Goal: Task Accomplishment & Management: Complete application form

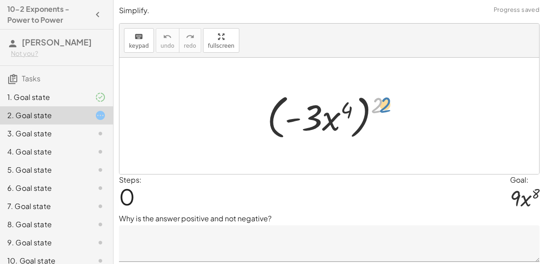
drag, startPoint x: 377, startPoint y: 103, endPoint x: 385, endPoint y: 102, distance: 8.2
click at [385, 102] on div at bounding box center [332, 116] width 141 height 52
click at [101, 98] on icon at bounding box center [100, 97] width 11 height 11
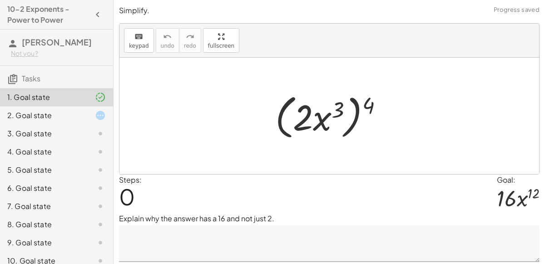
click at [99, 118] on icon at bounding box center [100, 115] width 11 height 11
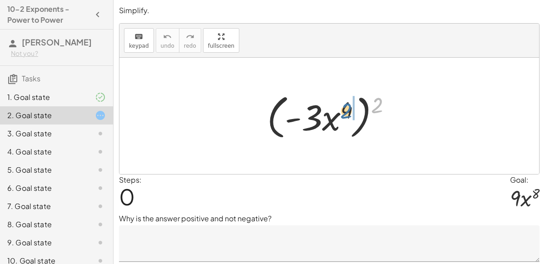
drag, startPoint x: 380, startPoint y: 99, endPoint x: 348, endPoint y: 105, distance: 33.2
click at [348, 105] on div at bounding box center [332, 116] width 141 height 52
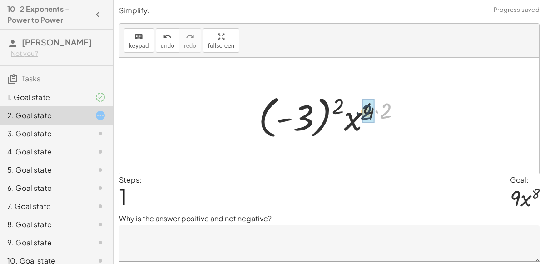
drag, startPoint x: 393, startPoint y: 110, endPoint x: 372, endPoint y: 112, distance: 21.0
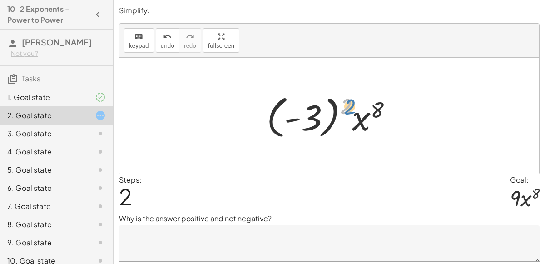
click at [349, 105] on div at bounding box center [333, 116] width 142 height 50
drag, startPoint x: 344, startPoint y: 108, endPoint x: 310, endPoint y: 117, distance: 34.4
click at [310, 117] on div at bounding box center [333, 116] width 142 height 50
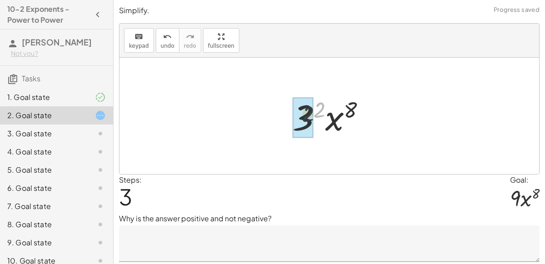
drag, startPoint x: 316, startPoint y: 109, endPoint x: 304, endPoint y: 114, distance: 13.8
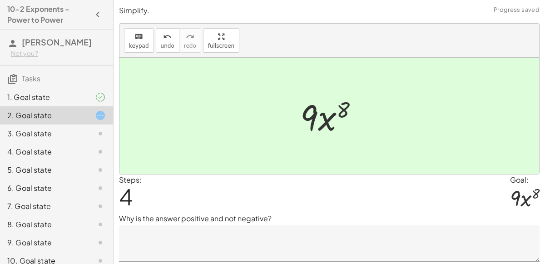
click at [320, 233] on textarea at bounding box center [329, 243] width 420 height 36
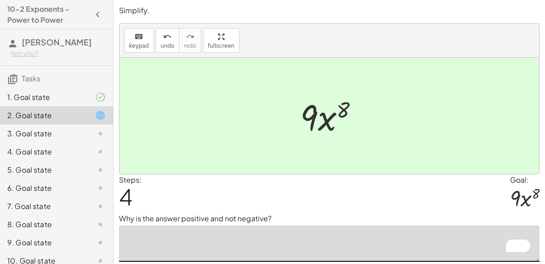
click at [320, 233] on textarea "To enrich screen reader interactions, please activate Accessibility in Grammarl…" at bounding box center [329, 243] width 420 height 36
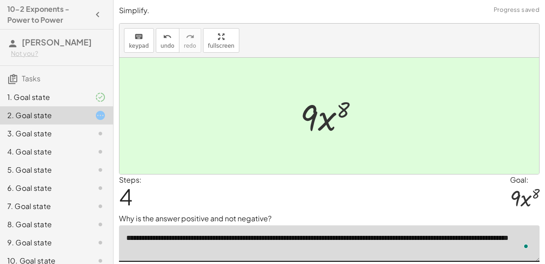
click at [317, 249] on textarea "**********" at bounding box center [329, 243] width 420 height 36
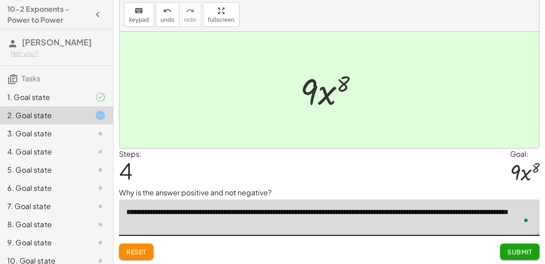
type textarea "**********"
click at [528, 247] on span "Submit" at bounding box center [519, 251] width 25 height 8
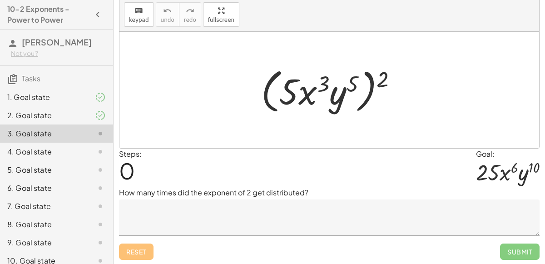
scroll to position [45, 0]
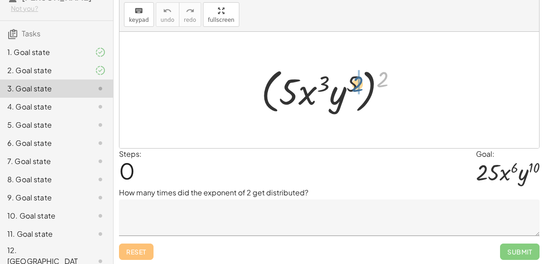
drag, startPoint x: 383, startPoint y: 78, endPoint x: 354, endPoint y: 84, distance: 29.6
click at [354, 84] on div at bounding box center [332, 90] width 152 height 52
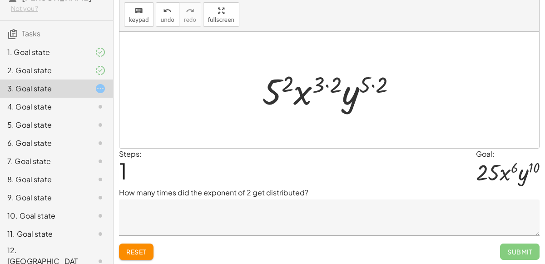
click at [202, 222] on textarea at bounding box center [329, 217] width 420 height 36
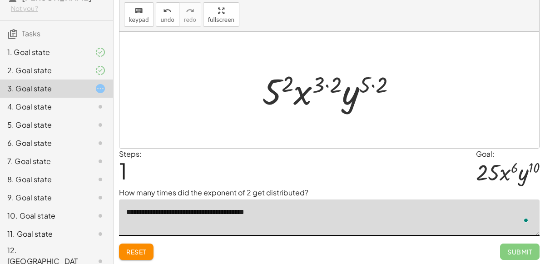
type textarea "**********"
drag, startPoint x: 286, startPoint y: 84, endPoint x: 306, endPoint y: 93, distance: 22.2
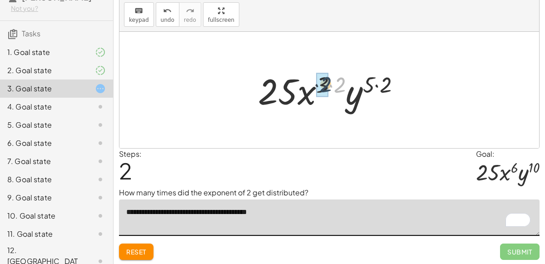
drag, startPoint x: 336, startPoint y: 83, endPoint x: 321, endPoint y: 83, distance: 15.0
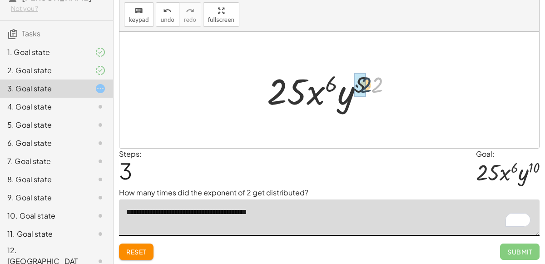
drag, startPoint x: 376, startPoint y: 84, endPoint x: 361, endPoint y: 84, distance: 15.0
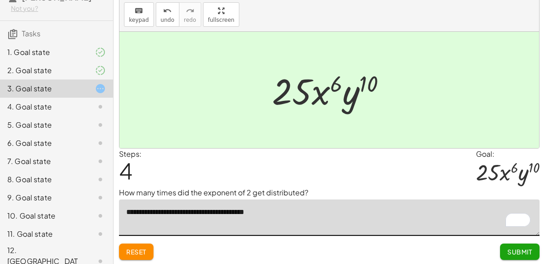
click at [513, 254] on span "Submit" at bounding box center [519, 251] width 25 height 8
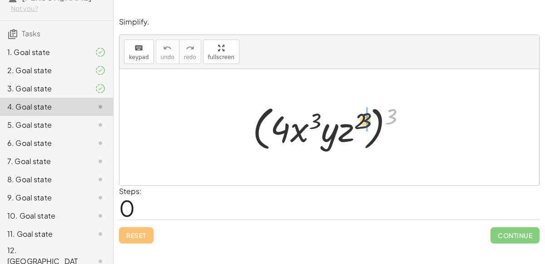
drag, startPoint x: 392, startPoint y: 115, endPoint x: 365, endPoint y: 120, distance: 27.7
click at [365, 120] on div at bounding box center [332, 127] width 169 height 52
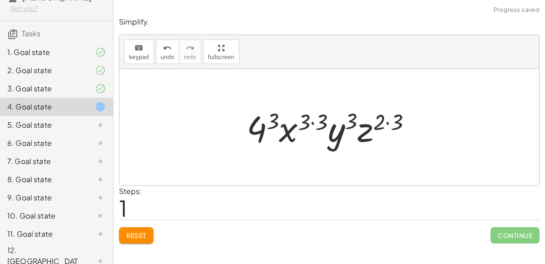
click at [273, 117] on div at bounding box center [332, 127] width 181 height 47
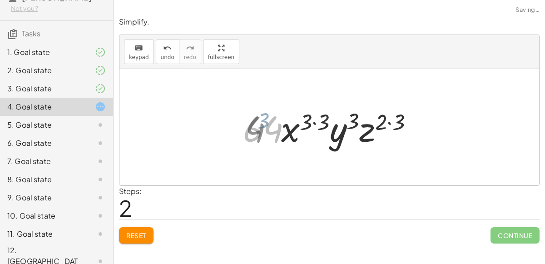
drag, startPoint x: 273, startPoint y: 117, endPoint x: 268, endPoint y: 120, distance: 5.9
click at [268, 120] on div at bounding box center [332, 127] width 189 height 47
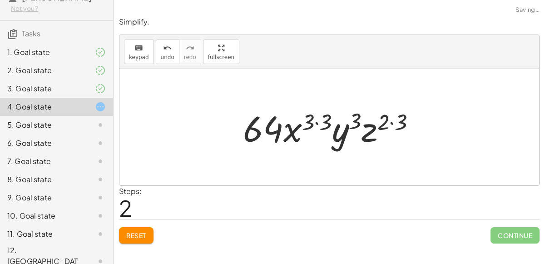
click at [307, 120] on div at bounding box center [332, 127] width 189 height 47
drag, startPoint x: 309, startPoint y: 121, endPoint x: 321, endPoint y: 122, distance: 12.8
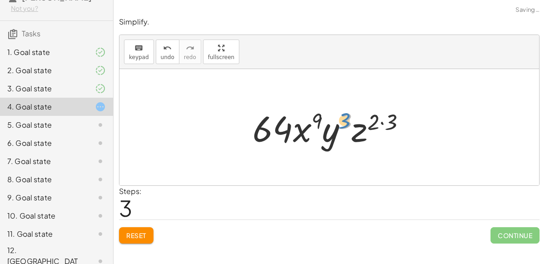
click at [347, 120] on div at bounding box center [332, 127] width 169 height 47
drag, startPoint x: 387, startPoint y: 120, endPoint x: 377, endPoint y: 120, distance: 9.5
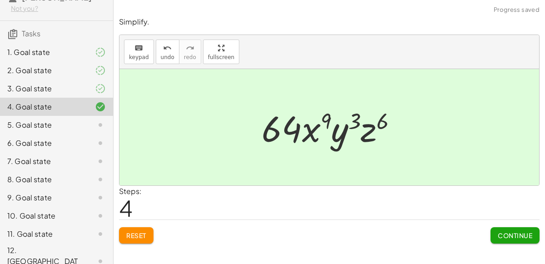
click at [493, 238] on button "Continue" at bounding box center [514, 235] width 49 height 16
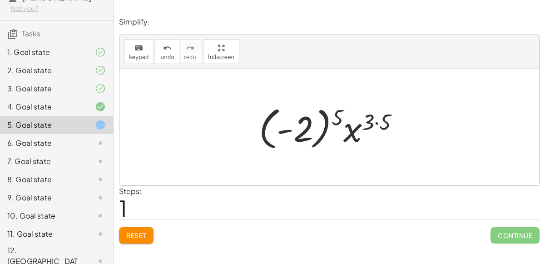
click at [379, 123] on div at bounding box center [332, 127] width 157 height 50
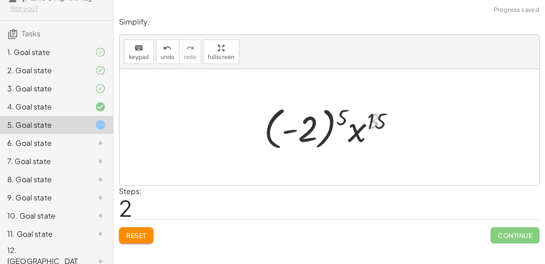
click at [329, 114] on div at bounding box center [332, 127] width 147 height 50
drag, startPoint x: 345, startPoint y: 118, endPoint x: 325, endPoint y: 115, distance: 20.7
click at [325, 115] on div at bounding box center [332, 127] width 147 height 50
drag, startPoint x: 342, startPoint y: 119, endPoint x: 305, endPoint y: 110, distance: 37.9
click at [305, 110] on div at bounding box center [332, 127] width 147 height 50
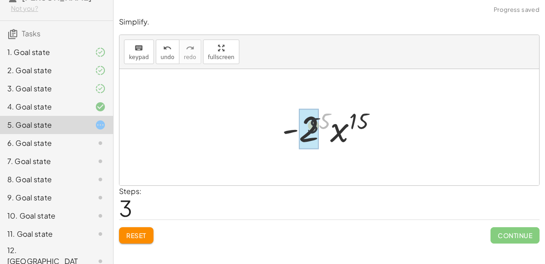
drag, startPoint x: 327, startPoint y: 121, endPoint x: 307, endPoint y: 127, distance: 21.0
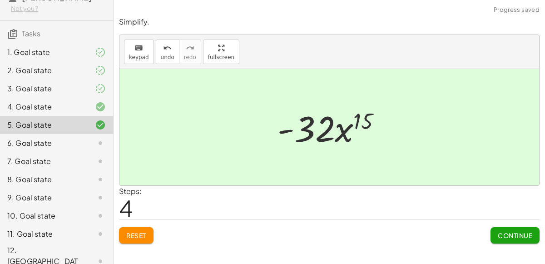
click at [496, 227] on button "Continue" at bounding box center [514, 235] width 49 height 16
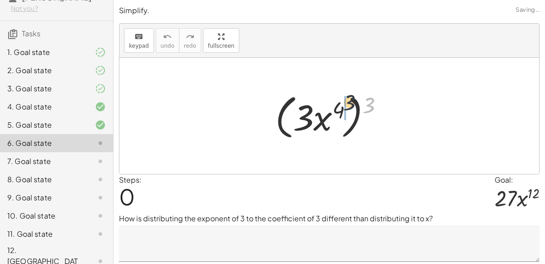
drag, startPoint x: 363, startPoint y: 108, endPoint x: 328, endPoint y: 103, distance: 35.7
click at [328, 103] on div at bounding box center [332, 116] width 125 height 52
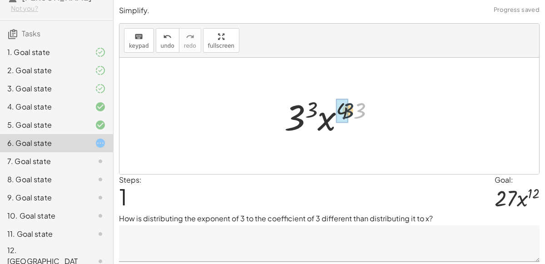
drag, startPoint x: 363, startPoint y: 108, endPoint x: 349, endPoint y: 108, distance: 14.5
click at [349, 108] on div at bounding box center [333, 116] width 106 height 47
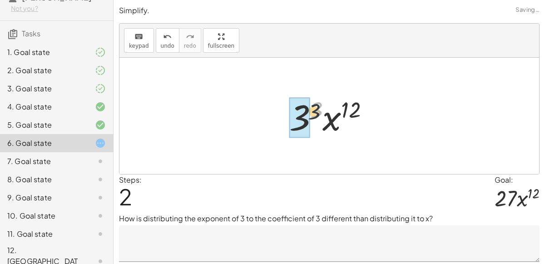
drag, startPoint x: 317, startPoint y: 104, endPoint x: 310, endPoint y: 111, distance: 10.0
click at [310, 111] on div at bounding box center [333, 116] width 96 height 47
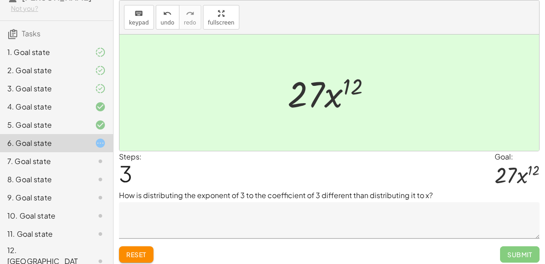
scroll to position [26, 0]
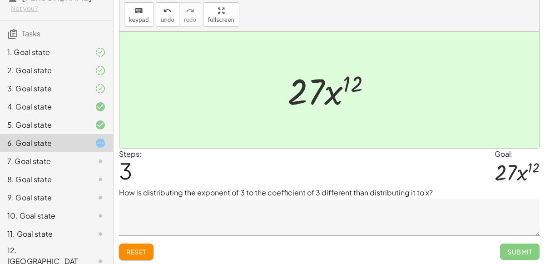
click at [229, 206] on textarea at bounding box center [329, 217] width 420 height 36
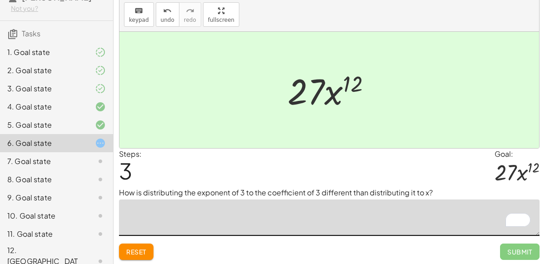
click at [357, 220] on textarea "To enrich screen reader interactions, please activate Accessibility in Grammarl…" at bounding box center [329, 217] width 420 height 36
click at [136, 249] on span "Reset" at bounding box center [136, 251] width 20 height 8
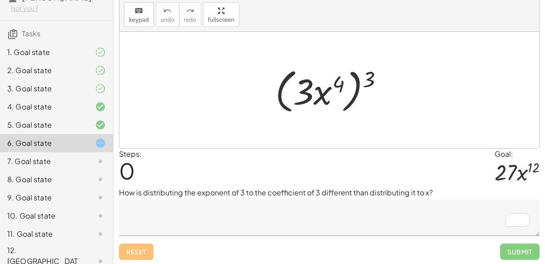
click at [379, 216] on textarea "To enrich screen reader interactions, please activate Accessibility in Grammarl…" at bounding box center [329, 217] width 420 height 36
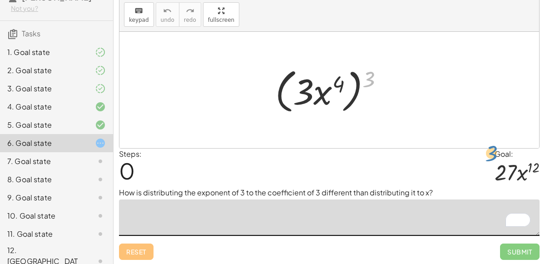
drag, startPoint x: 366, startPoint y: 78, endPoint x: 478, endPoint y: 147, distance: 132.2
click at [0, 0] on div "Simplify. keyboard keypad undo undo redo redo fullscreen 3 ( · 3 · x 4 ) 3 × St…" at bounding box center [0, 0] width 0 height 0
drag, startPoint x: 368, startPoint y: 76, endPoint x: 334, endPoint y: 79, distance: 33.3
click at [334, 79] on div at bounding box center [332, 90] width 125 height 52
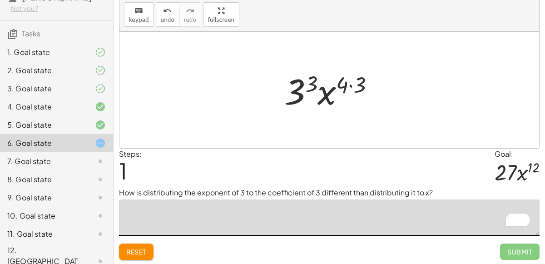
click at [338, 209] on textarea "To enrich screen reader interactions, please activate Accessibility in Grammarl…" at bounding box center [329, 217] width 420 height 36
click at [236, 211] on textarea "**********" at bounding box center [329, 217] width 420 height 36
click at [258, 218] on textarea "**********" at bounding box center [329, 217] width 420 height 36
click at [236, 205] on textarea "**********" at bounding box center [329, 217] width 420 height 36
click at [249, 213] on textarea "**********" at bounding box center [329, 217] width 420 height 36
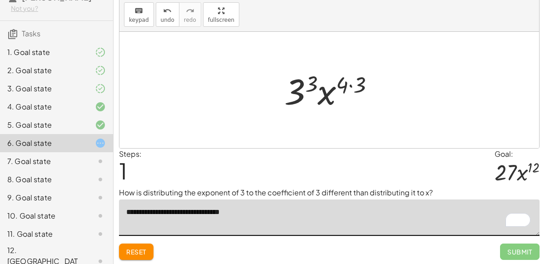
click at [256, 214] on textarea "**********" at bounding box center [329, 217] width 420 height 36
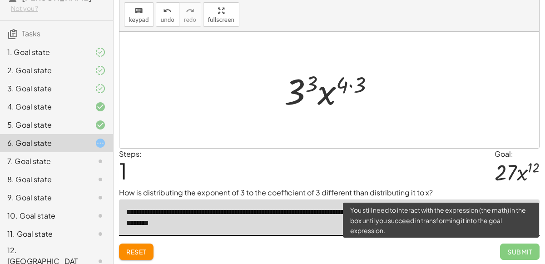
type textarea "**********"
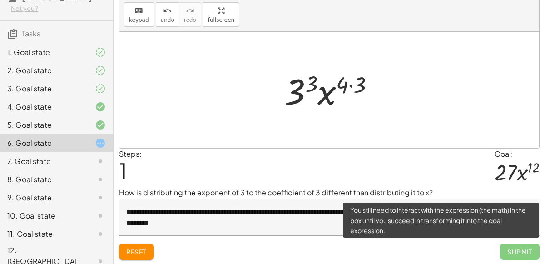
click at [522, 246] on span "Submit" at bounding box center [519, 251] width 39 height 16
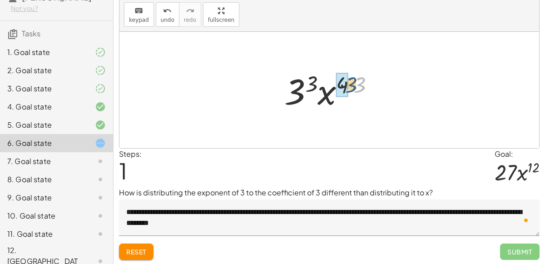
drag, startPoint x: 356, startPoint y: 87, endPoint x: 344, endPoint y: 87, distance: 11.3
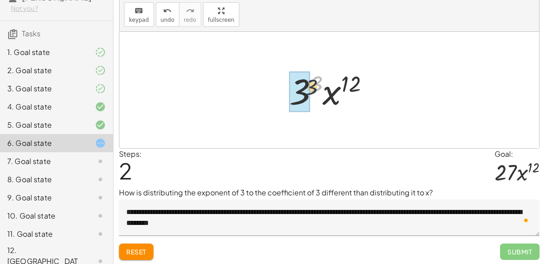
drag, startPoint x: 316, startPoint y: 83, endPoint x: 306, endPoint y: 90, distance: 12.3
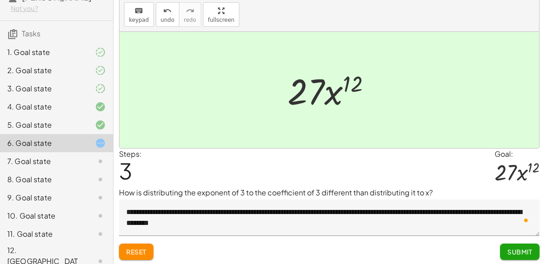
click at [510, 247] on span "Submit" at bounding box center [519, 251] width 25 height 8
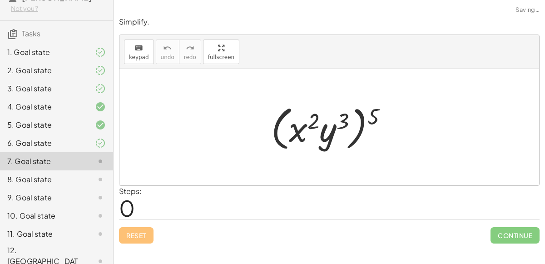
scroll to position [0, 0]
drag, startPoint x: 370, startPoint y: 118, endPoint x: 346, endPoint y: 118, distance: 24.5
click at [346, 118] on div at bounding box center [332, 127] width 133 height 52
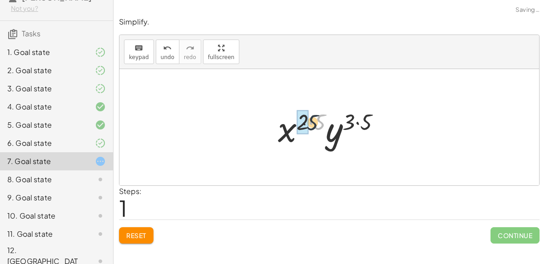
drag, startPoint x: 318, startPoint y: 122, endPoint x: 304, endPoint y: 122, distance: 13.6
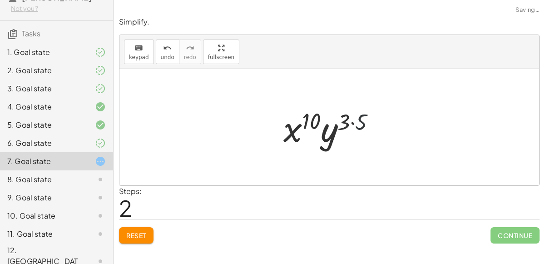
drag, startPoint x: 360, startPoint y: 122, endPoint x: 350, endPoint y: 122, distance: 10.4
click at [350, 122] on div at bounding box center [333, 127] width 108 height 47
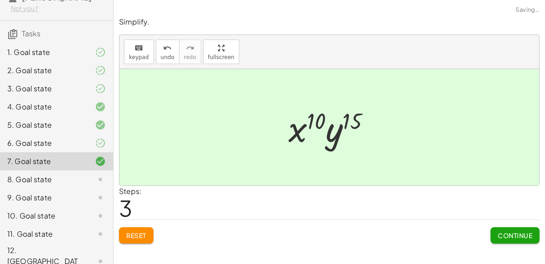
click at [501, 233] on span "Continue" at bounding box center [514, 235] width 34 height 8
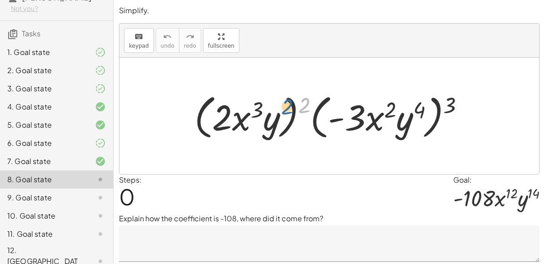
drag, startPoint x: 300, startPoint y: 108, endPoint x: 276, endPoint y: 108, distance: 24.1
click at [276, 108] on div at bounding box center [333, 116] width 286 height 52
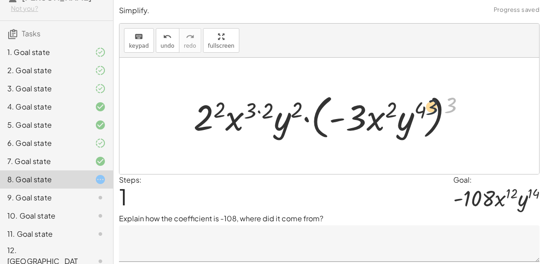
drag, startPoint x: 455, startPoint y: 99, endPoint x: 432, endPoint y: 102, distance: 23.3
click at [432, 102] on div at bounding box center [333, 116] width 288 height 52
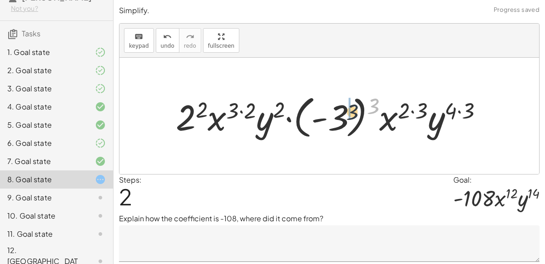
drag, startPoint x: 373, startPoint y: 104, endPoint x: 349, endPoint y: 111, distance: 25.0
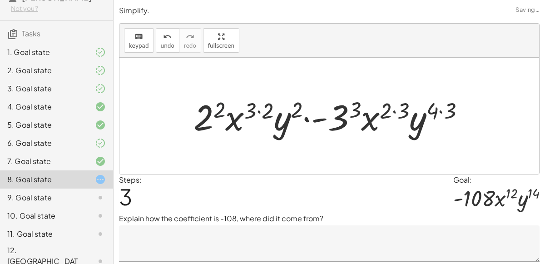
drag, startPoint x: 221, startPoint y: 107, endPoint x: 213, endPoint y: 112, distance: 8.8
click at [213, 112] on div at bounding box center [332, 116] width 287 height 47
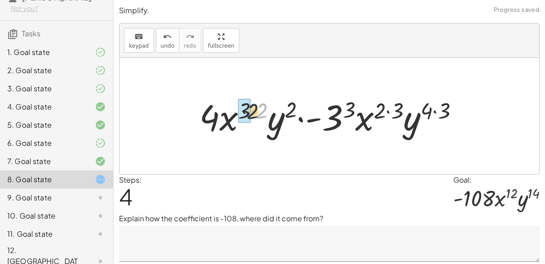
drag, startPoint x: 263, startPoint y: 108, endPoint x: 249, endPoint y: 109, distance: 14.1
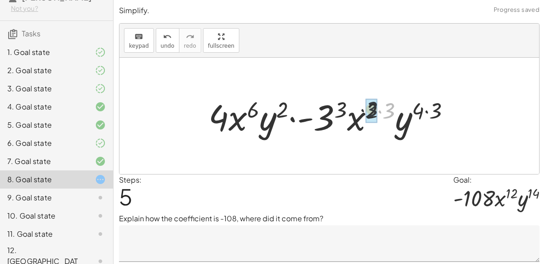
drag, startPoint x: 386, startPoint y: 107, endPoint x: 364, endPoint y: 105, distance: 22.3
click at [364, 105] on div at bounding box center [333, 116] width 258 height 47
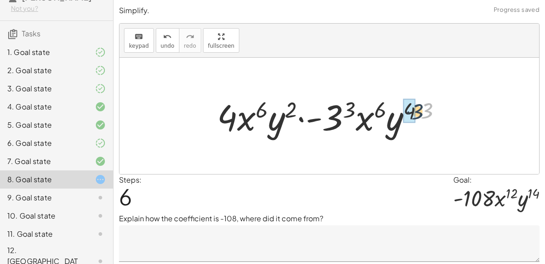
drag, startPoint x: 425, startPoint y: 111, endPoint x: 415, endPoint y: 112, distance: 10.0
click at [415, 112] on div at bounding box center [332, 116] width 241 height 47
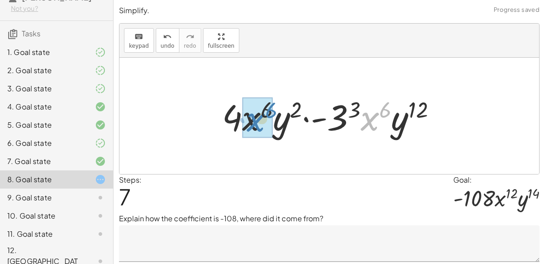
drag, startPoint x: 376, startPoint y: 118, endPoint x: 260, endPoint y: 120, distance: 116.6
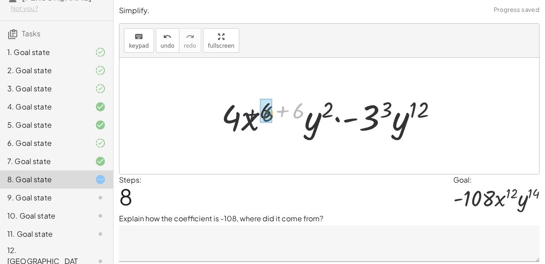
drag, startPoint x: 302, startPoint y: 110, endPoint x: 269, endPoint y: 113, distance: 33.2
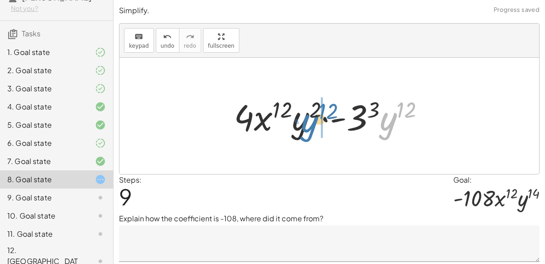
drag, startPoint x: 391, startPoint y: 123, endPoint x: 311, endPoint y: 124, distance: 80.3
click at [311, 124] on div at bounding box center [332, 116] width 207 height 47
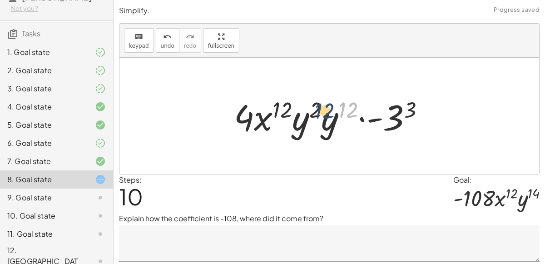
drag, startPoint x: 348, startPoint y: 109, endPoint x: 319, endPoint y: 110, distance: 29.5
click at [319, 110] on div at bounding box center [332, 116] width 207 height 47
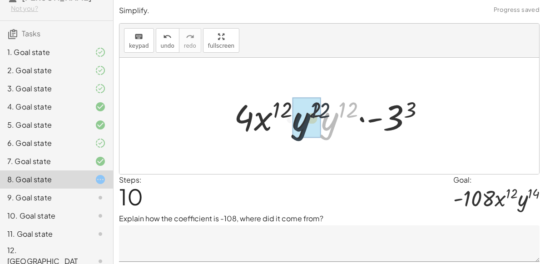
drag, startPoint x: 330, startPoint y: 121, endPoint x: 300, endPoint y: 122, distance: 30.0
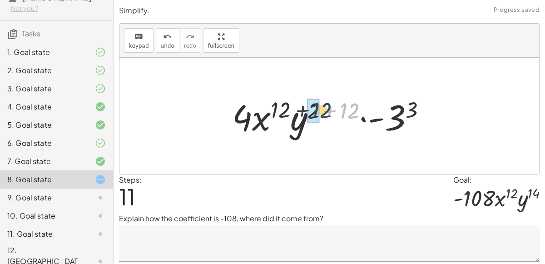
drag, startPoint x: 345, startPoint y: 108, endPoint x: 316, endPoint y: 108, distance: 29.0
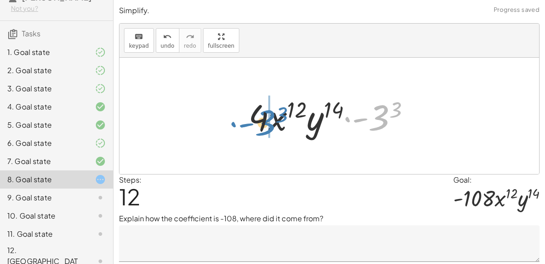
drag, startPoint x: 373, startPoint y: 117, endPoint x: 259, endPoint y: 122, distance: 114.5
click at [259, 122] on div at bounding box center [333, 116] width 178 height 47
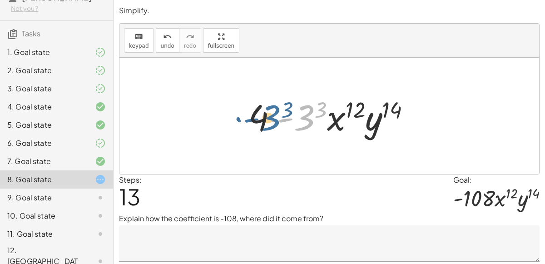
drag, startPoint x: 308, startPoint y: 119, endPoint x: 271, endPoint y: 119, distance: 36.3
click at [271, 119] on div at bounding box center [333, 116] width 178 height 47
drag, startPoint x: 312, startPoint y: 119, endPoint x: 261, endPoint y: 118, distance: 50.8
click at [261, 118] on div at bounding box center [333, 116] width 178 height 47
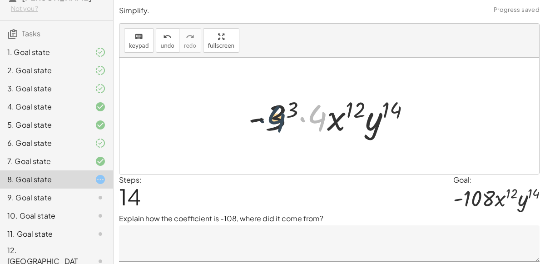
drag, startPoint x: 315, startPoint y: 118, endPoint x: 273, endPoint y: 118, distance: 42.7
click at [273, 118] on div at bounding box center [333, 116] width 178 height 47
drag, startPoint x: 313, startPoint y: 119, endPoint x: 275, endPoint y: 118, distance: 38.1
click at [270, 118] on div at bounding box center [333, 116] width 178 height 47
drag, startPoint x: 322, startPoint y: 117, endPoint x: 281, endPoint y: 116, distance: 40.8
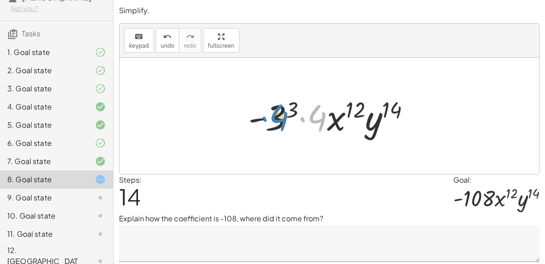
click at [281, 116] on div at bounding box center [333, 116] width 178 height 47
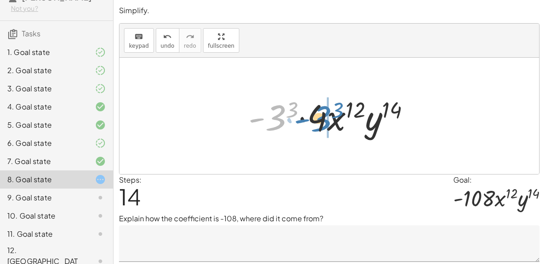
drag, startPoint x: 280, startPoint y: 121, endPoint x: 329, endPoint y: 120, distance: 49.5
click at [329, 120] on div at bounding box center [333, 116] width 178 height 47
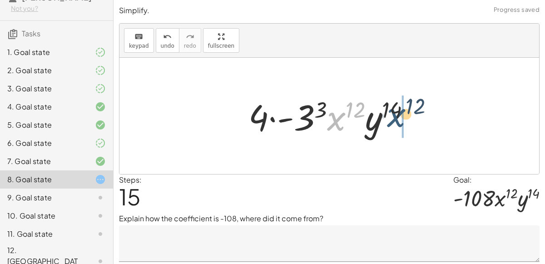
drag, startPoint x: 339, startPoint y: 127, endPoint x: 402, endPoint y: 123, distance: 63.6
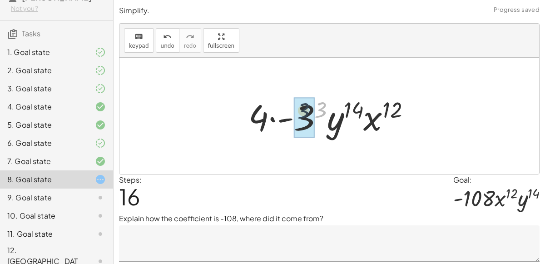
drag, startPoint x: 324, startPoint y: 110, endPoint x: 305, endPoint y: 111, distance: 18.6
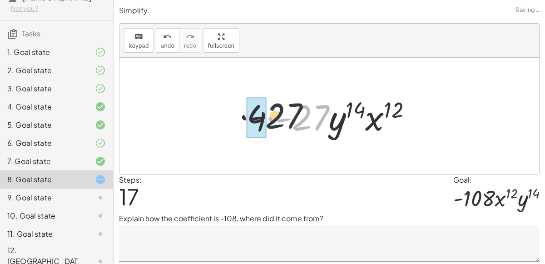
drag, startPoint x: 311, startPoint y: 115, endPoint x: 266, endPoint y: 113, distance: 45.5
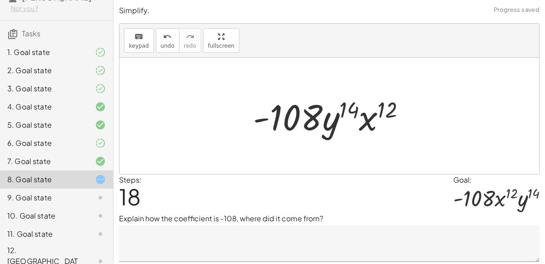
click at [250, 234] on textarea at bounding box center [329, 243] width 420 height 36
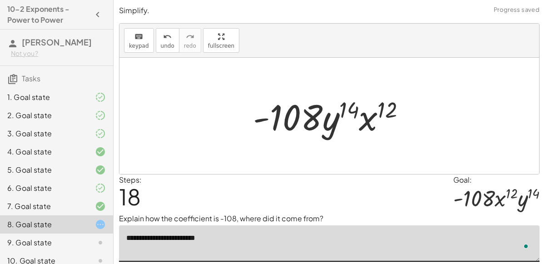
scroll to position [45, 0]
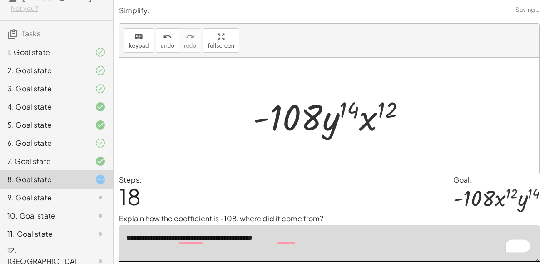
click at [161, 237] on textarea "**********" at bounding box center [329, 243] width 420 height 36
click at [312, 235] on textarea "**********" at bounding box center [329, 243] width 420 height 36
click at [167, 39] on icon "undo" at bounding box center [167, 36] width 9 height 11
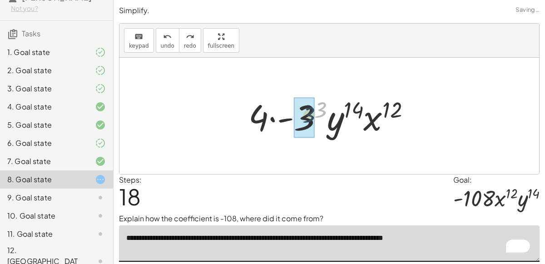
drag, startPoint x: 323, startPoint y: 111, endPoint x: 310, endPoint y: 116, distance: 13.8
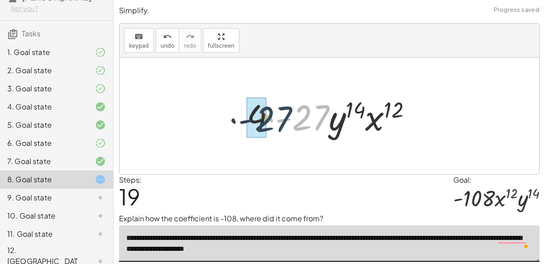
drag, startPoint x: 315, startPoint y: 121, endPoint x: 275, endPoint y: 122, distance: 40.4
click at [275, 122] on div at bounding box center [333, 116] width 182 height 47
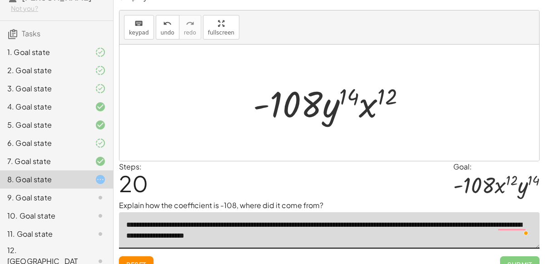
scroll to position [26, 0]
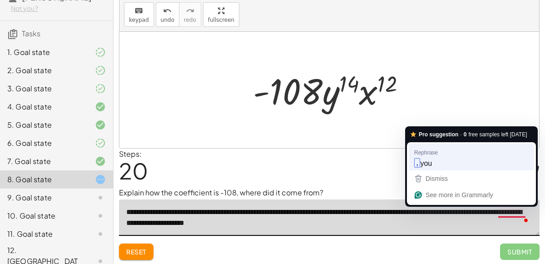
type textarea "**********"
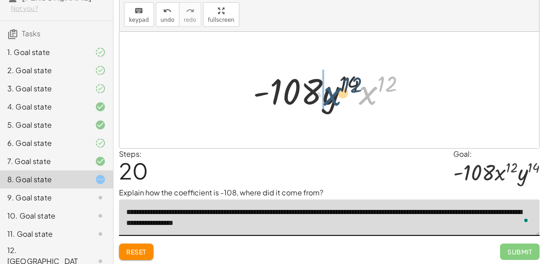
drag, startPoint x: 365, startPoint y: 93, endPoint x: 323, endPoint y: 94, distance: 42.2
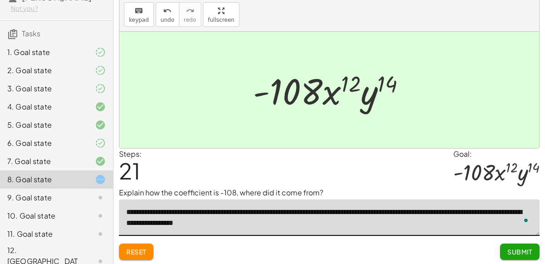
click at [521, 250] on span "Submit" at bounding box center [519, 251] width 25 height 8
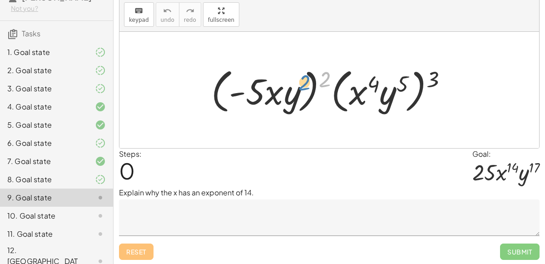
drag, startPoint x: 325, startPoint y: 70, endPoint x: 302, endPoint y: 74, distance: 23.9
click at [302, 74] on div at bounding box center [332, 90] width 252 height 52
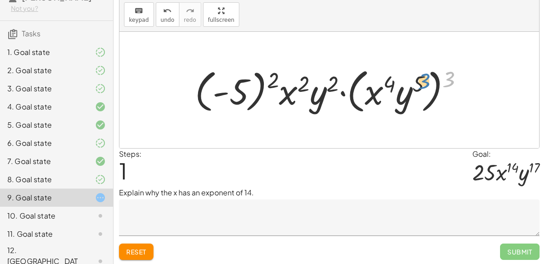
drag, startPoint x: 447, startPoint y: 74, endPoint x: 468, endPoint y: 78, distance: 20.8
click at [468, 78] on div at bounding box center [332, 90] width 285 height 52
click at [150, 255] on button "Reset" at bounding box center [136, 251] width 34 height 16
click at [132, 251] on div "Reset Submit" at bounding box center [329, 248] width 420 height 24
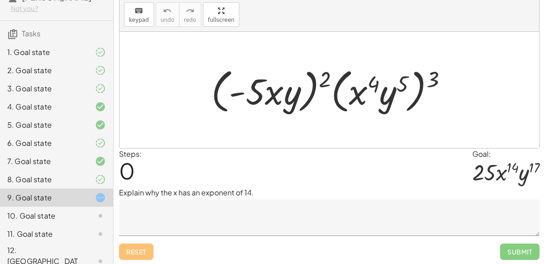
click at [132, 251] on div "Reset Submit" at bounding box center [329, 248] width 420 height 24
drag, startPoint x: 318, startPoint y: 77, endPoint x: 303, endPoint y: 78, distance: 14.6
click at [303, 78] on div at bounding box center [332, 90] width 252 height 52
drag, startPoint x: 325, startPoint y: 80, endPoint x: 304, endPoint y: 83, distance: 22.0
click at [304, 83] on div at bounding box center [332, 90] width 252 height 52
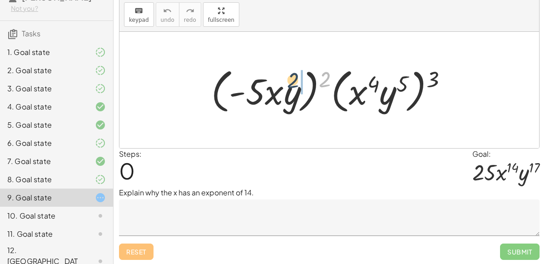
drag, startPoint x: 329, startPoint y: 74, endPoint x: 293, endPoint y: 75, distance: 35.9
click at [293, 75] on div at bounding box center [332, 90] width 252 height 52
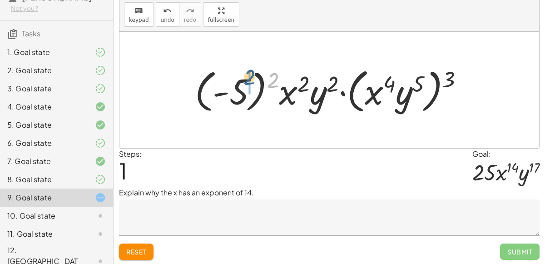
drag, startPoint x: 274, startPoint y: 79, endPoint x: 249, endPoint y: 76, distance: 25.2
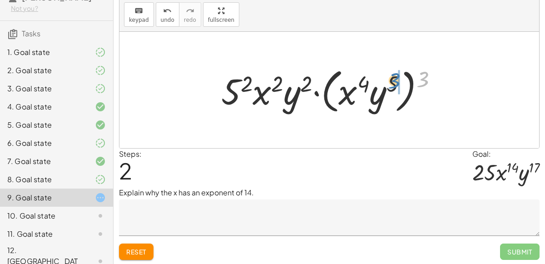
drag, startPoint x: 418, startPoint y: 77, endPoint x: 388, endPoint y: 78, distance: 30.0
click at [388, 78] on div at bounding box center [332, 90] width 232 height 52
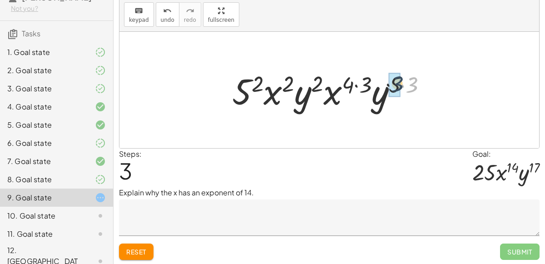
drag, startPoint x: 413, startPoint y: 85, endPoint x: 395, endPoint y: 84, distance: 18.2
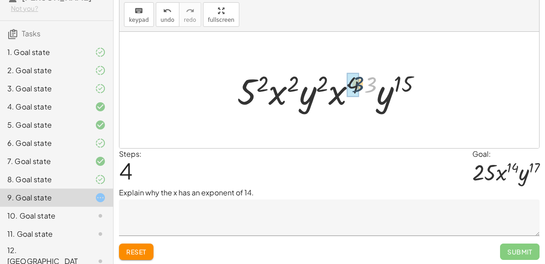
drag, startPoint x: 374, startPoint y: 84, endPoint x: 359, endPoint y: 83, distance: 15.9
click at [359, 83] on div at bounding box center [332, 90] width 201 height 47
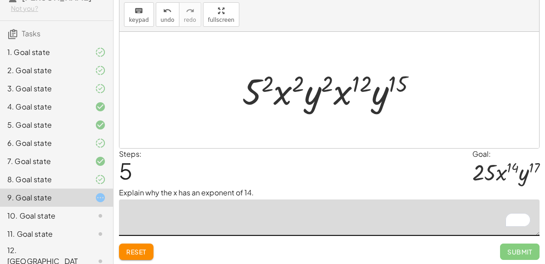
click at [275, 212] on textarea "To enrich screen reader interactions, please activate Accessibility in Grammarl…" at bounding box center [329, 217] width 420 height 36
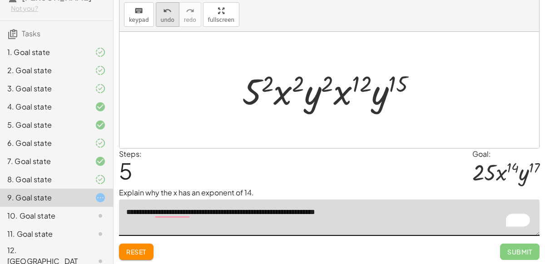
click at [163, 15] on icon "undo" at bounding box center [167, 10] width 9 height 11
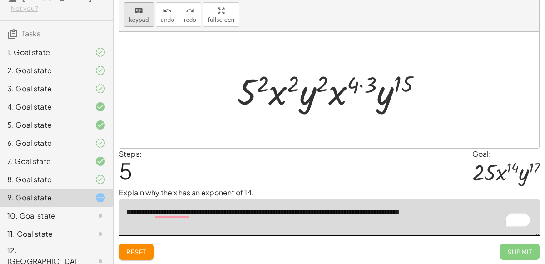
click at [142, 15] on button "keyboard keypad" at bounding box center [139, 14] width 30 height 25
click at [131, 14] on div "keyboard" at bounding box center [139, 10] width 20 height 11
click at [486, 211] on textarea "**********" at bounding box center [329, 217] width 420 height 36
click at [462, 214] on textarea "**********" at bounding box center [329, 217] width 420 height 36
type textarea "**********"
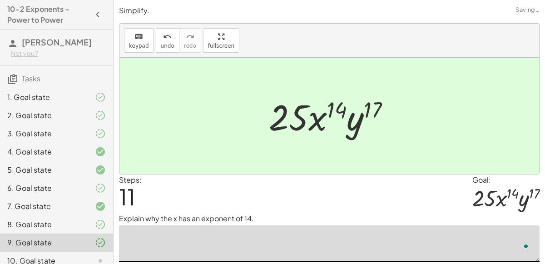
type textarea "**********"
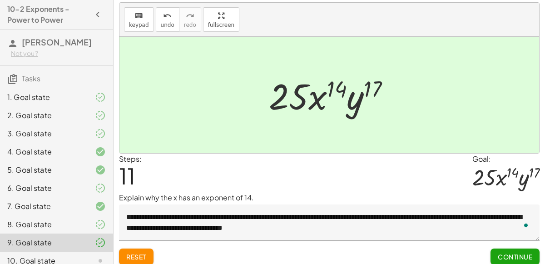
scroll to position [45, 0]
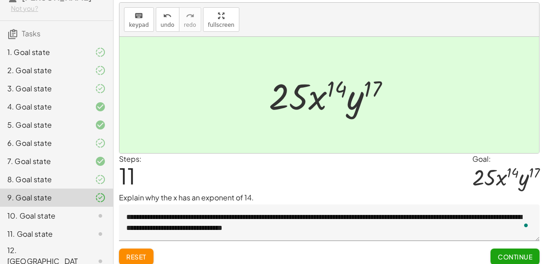
click at [509, 250] on button "Continue" at bounding box center [514, 256] width 49 height 16
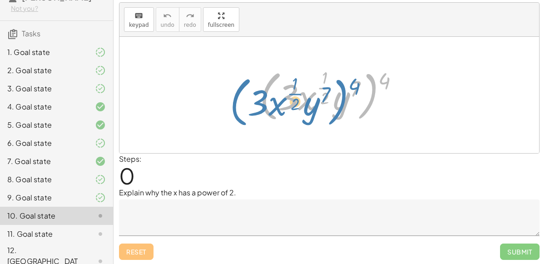
drag, startPoint x: 378, startPoint y: 77, endPoint x: 362, endPoint y: 79, distance: 15.9
click at [362, 79] on div at bounding box center [332, 94] width 155 height 59
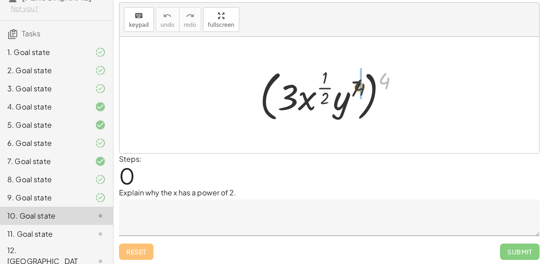
drag, startPoint x: 374, startPoint y: 83, endPoint x: 362, endPoint y: 87, distance: 12.5
click at [362, 87] on div at bounding box center [332, 94] width 155 height 59
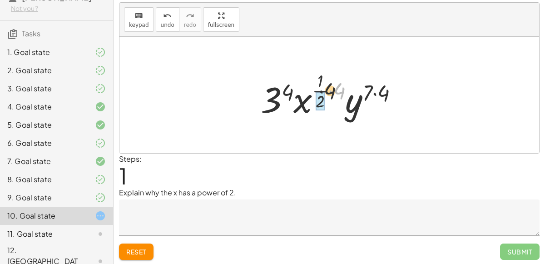
drag, startPoint x: 321, startPoint y: 89, endPoint x: 339, endPoint y: 103, distance: 22.0
click at [319, 90] on div at bounding box center [333, 95] width 154 height 54
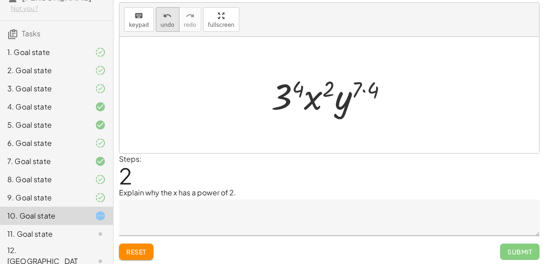
click at [156, 18] on button "undo undo" at bounding box center [168, 19] width 24 height 25
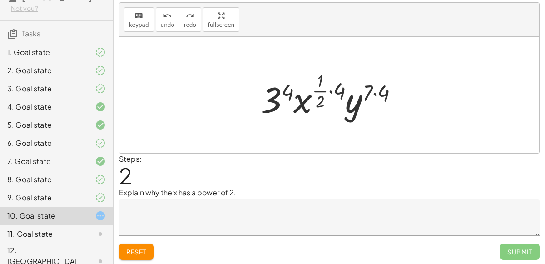
click at [181, 200] on textarea at bounding box center [329, 217] width 420 height 36
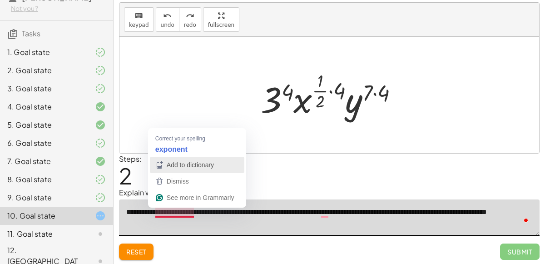
click at [185, 157] on button "Add to dictionary" at bounding box center [197, 165] width 94 height 16
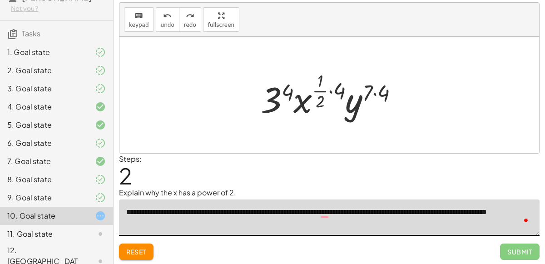
click at [172, 214] on textarea "**********" at bounding box center [329, 217] width 420 height 36
click at [182, 211] on textarea "**********" at bounding box center [329, 217] width 420 height 36
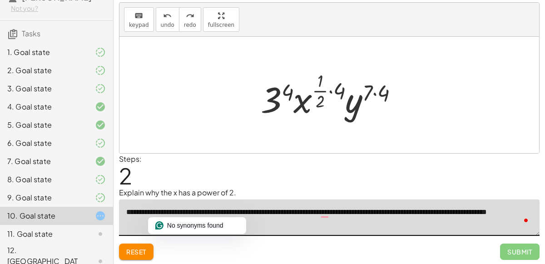
click at [182, 211] on textarea "**********" at bounding box center [329, 217] width 420 height 36
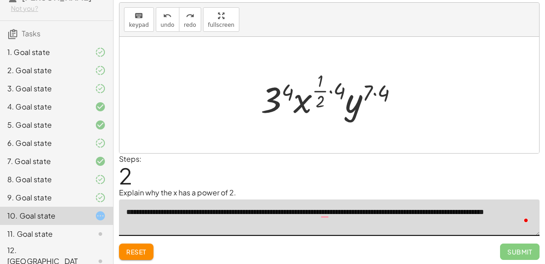
drag, startPoint x: 193, startPoint y: 211, endPoint x: 172, endPoint y: 211, distance: 21.3
click at [172, 211] on textarea "**********" at bounding box center [329, 217] width 420 height 36
type textarea "**********"
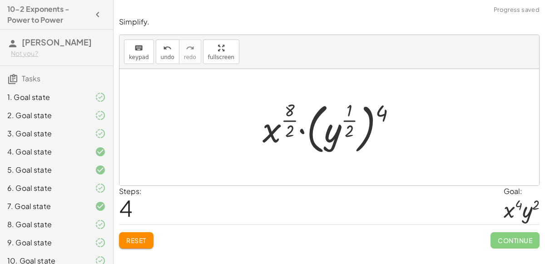
scroll to position [45, 0]
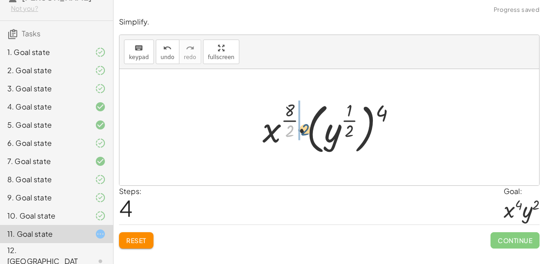
click at [290, 130] on div at bounding box center [333, 127] width 150 height 59
click at [348, 121] on div at bounding box center [333, 127] width 150 height 59
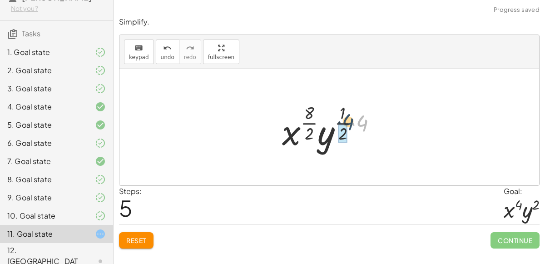
drag, startPoint x: 365, startPoint y: 123, endPoint x: 347, endPoint y: 122, distance: 18.2
click at [347, 122] on div at bounding box center [332, 127] width 111 height 54
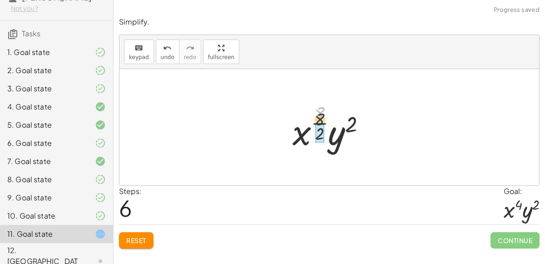
drag, startPoint x: 320, startPoint y: 115, endPoint x: 320, endPoint y: 130, distance: 14.5
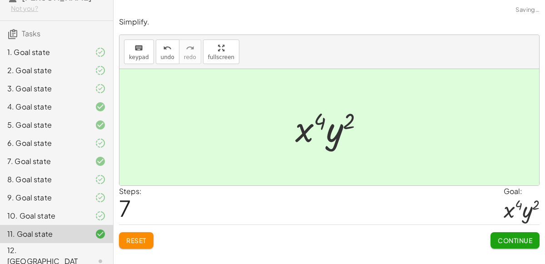
click at [508, 240] on span "Continue" at bounding box center [514, 240] width 34 height 8
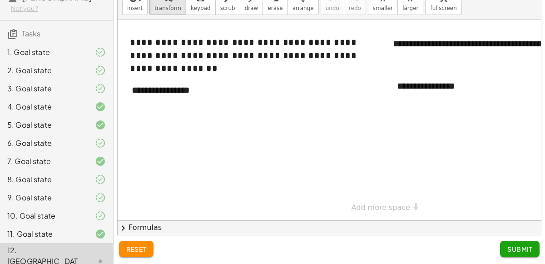
scroll to position [36, 0]
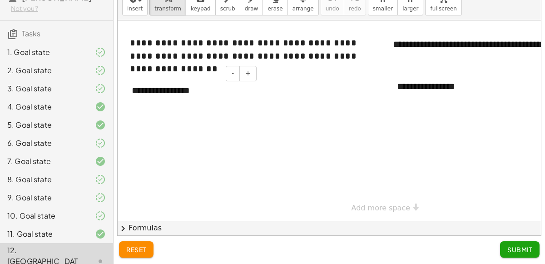
click at [182, 91] on div "**********" at bounding box center [191, 90] width 136 height 31
click at [182, 91] on div "To enrich screen reader interactions, please activate Accessibility in Grammarl…" at bounding box center [191, 90] width 136 height 31
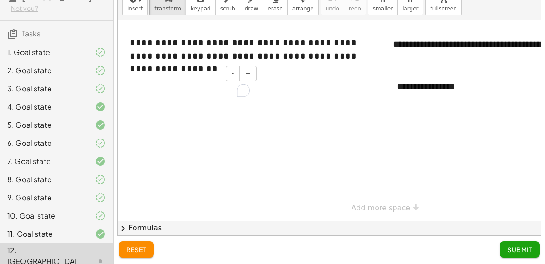
click at [182, 91] on div "To enrich screen reader interactions, please activate Accessibility in Grammarl…" at bounding box center [191, 90] width 136 height 31
click at [155, 95] on div "To enrich screen reader interactions, please activate Accessibility in Grammarl…" at bounding box center [191, 90] width 136 height 31
click at [144, 83] on div "To enrich screen reader interactions, please activate Accessibility in Grammarl…" at bounding box center [191, 90] width 136 height 31
click at [158, 161] on div at bounding box center [378, 120] width 521 height 200
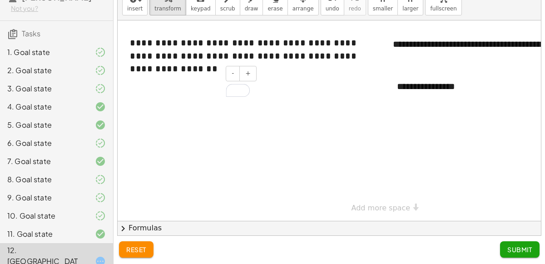
click at [173, 102] on div "To enrich screen reader interactions, please activate Accessibility in Grammarl…" at bounding box center [191, 90] width 136 height 31
click at [162, 93] on div "To enrich screen reader interactions, please activate Accessibility in Grammarl…" at bounding box center [191, 90] width 136 height 31
click at [165, 96] on div "To enrich screen reader interactions, please activate Accessibility in Grammarl…" at bounding box center [191, 90] width 136 height 31
click at [189, 86] on div "To enrich screen reader interactions, please activate Accessibility in Grammarl…" at bounding box center [191, 90] width 136 height 31
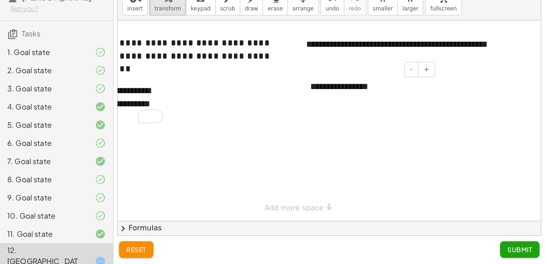
scroll to position [0, 97]
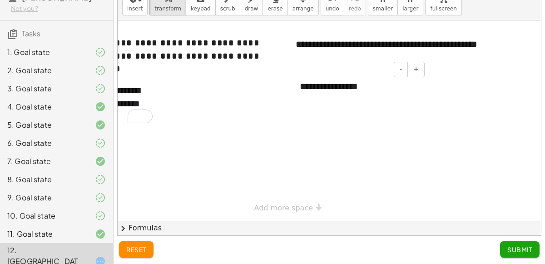
click at [348, 87] on div "**********" at bounding box center [358, 86] width 136 height 31
